Goal: Information Seeking & Learning: Understand process/instructions

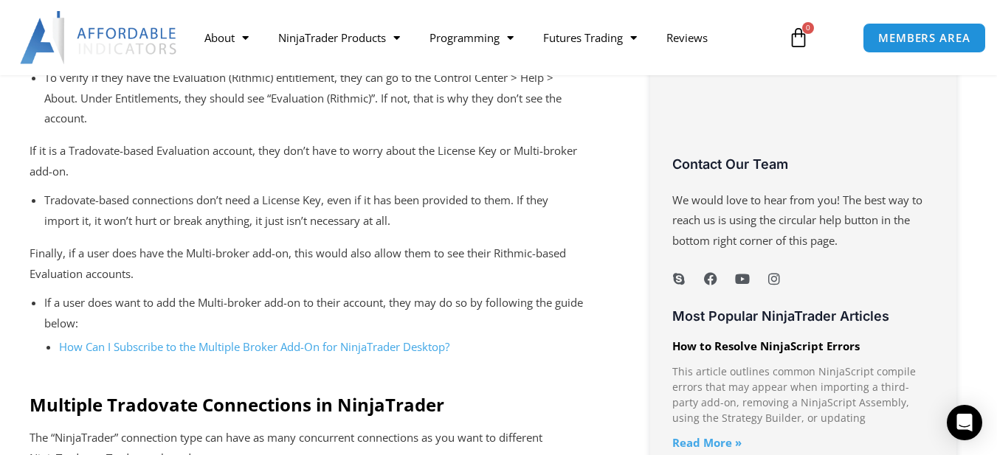
scroll to position [959, 0]
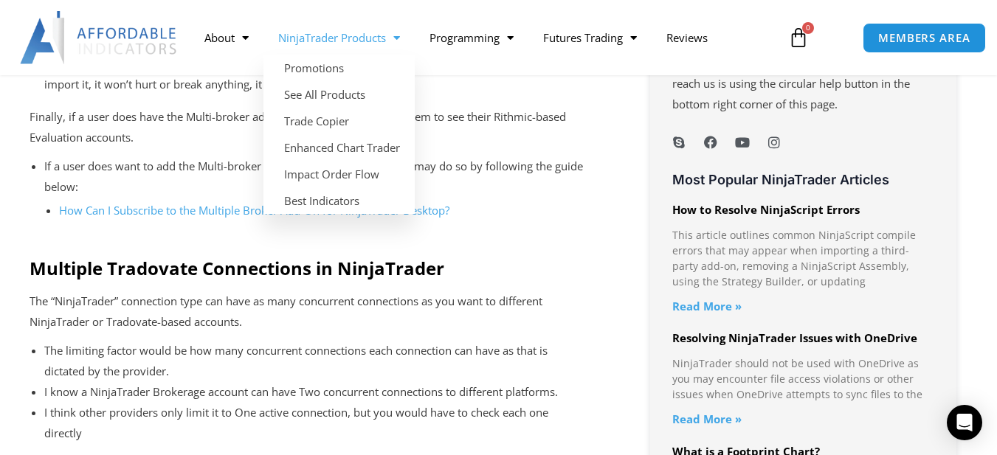
scroll to position [1181, 0]
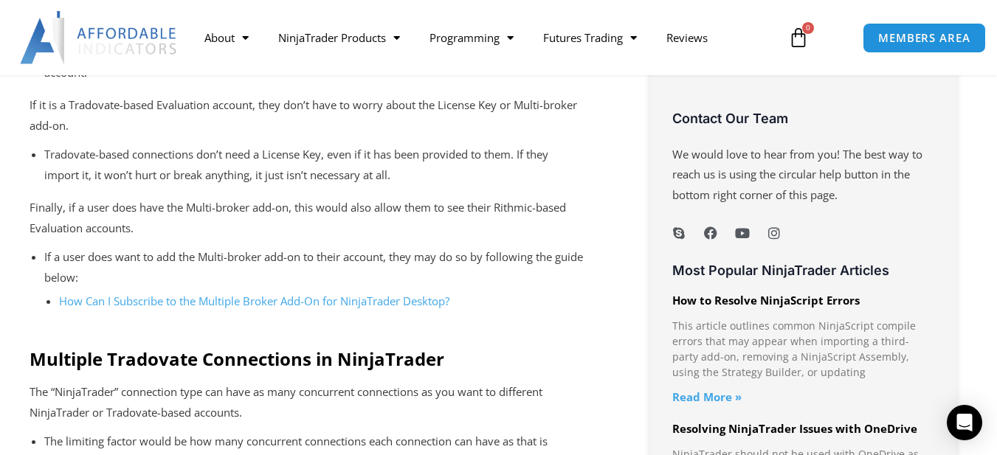
click at [365, 301] on link "How Can I Subscribe to the Multiple Broker Add-On for NinjaTrader Desktop?" at bounding box center [254, 301] width 390 height 15
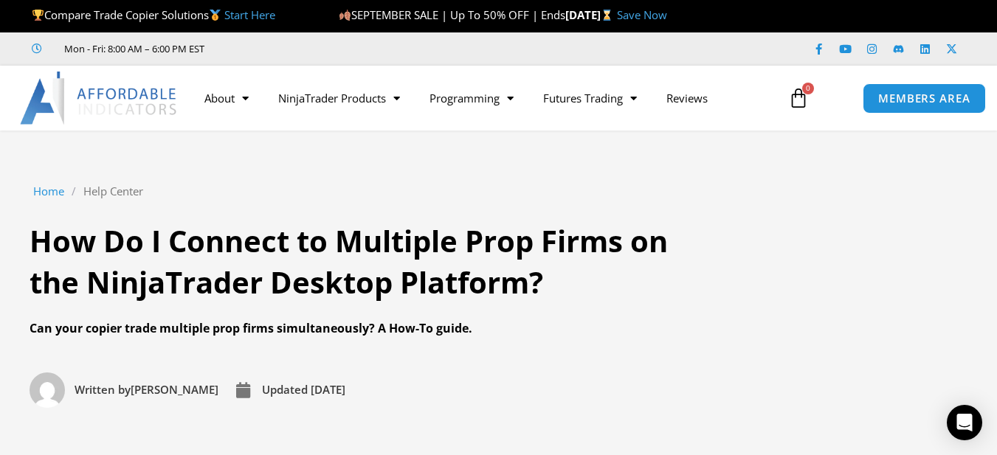
scroll to position [0, 0]
